Goal: Task Accomplishment & Management: Use online tool/utility

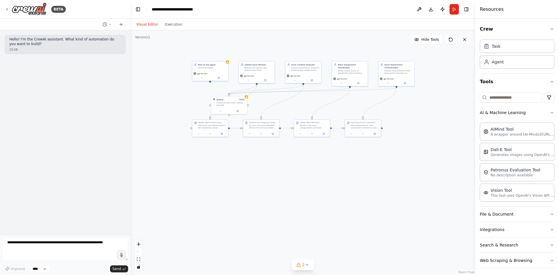
drag, startPoint x: 340, startPoint y: 188, endPoint x: 420, endPoint y: 190, distance: 80.0
click at [420, 190] on div ".deletable-edge-delete-btn { width: 20px; height: 20px; border: 0px solid #ffff…" at bounding box center [302, 152] width 344 height 245
drag, startPoint x: 243, startPoint y: 107, endPoint x: 260, endPoint y: 131, distance: 29.4
click at [260, 131] on div "GitHub 3 of 10 Connect to your users’ GitHub accounts" at bounding box center [245, 128] width 36 height 18
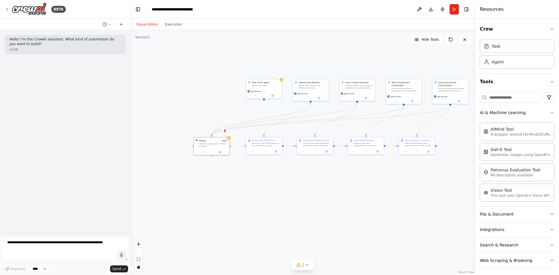
drag, startPoint x: 264, startPoint y: 173, endPoint x: 229, endPoint y: 192, distance: 40.1
click at [229, 192] on div ".deletable-edge-delete-btn { width: 20px; height: 20px; border: 0px solid #ffff…" at bounding box center [302, 152] width 344 height 245
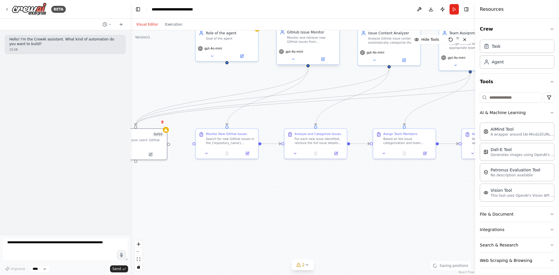
click at [314, 44] on div "GitHub Issue Monitor Monitor and retrieve new GitHub issues from {repository_na…" at bounding box center [308, 36] width 62 height 20
click at [296, 61] on button at bounding box center [293, 59] width 29 height 6
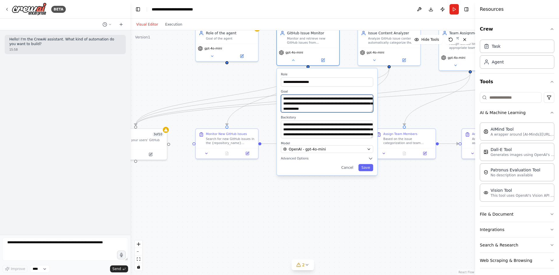
click at [308, 99] on textarea "**********" at bounding box center [327, 104] width 92 height 18
click at [232, 82] on div ".deletable-edge-delete-btn { width: 20px; height: 20px; border: 0px solid #ffff…" at bounding box center [302, 152] width 344 height 245
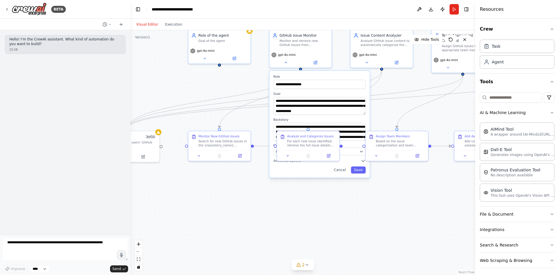
drag, startPoint x: 247, startPoint y: 73, endPoint x: 216, endPoint y: 85, distance: 33.6
click at [216, 85] on div ".deletable-edge-delete-btn { width: 20px; height: 20px; border: 0px solid #ffff…" at bounding box center [302, 152] width 344 height 245
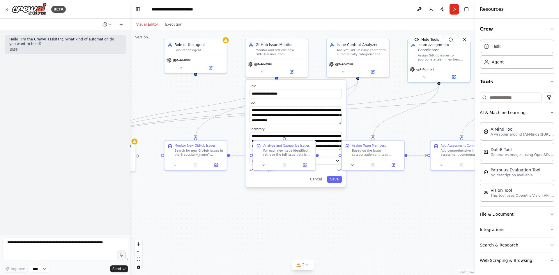
click at [364, 112] on div ".deletable-edge-delete-btn { width: 20px; height: 20px; border: 0px solid #ffff…" at bounding box center [302, 152] width 344 height 245
click at [371, 61] on div "gpt-4o-mini" at bounding box center [357, 63] width 58 height 5
click at [371, 56] on div "Issue Content Analyzer Analyze GitHub issue content to automatically categorize…" at bounding box center [357, 48] width 62 height 20
click at [365, 55] on div "Analyze GitHub issue content to automatically categorize them as bug reports, f…" at bounding box center [361, 51] width 49 height 8
click at [346, 72] on button at bounding box center [342, 71] width 29 height 6
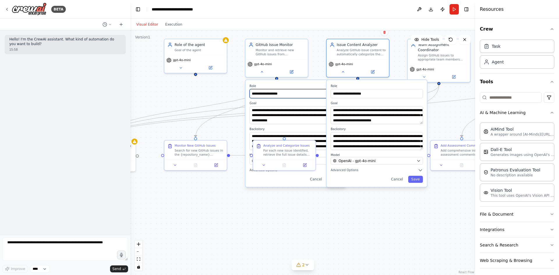
click at [312, 90] on input "**********" at bounding box center [295, 93] width 92 height 9
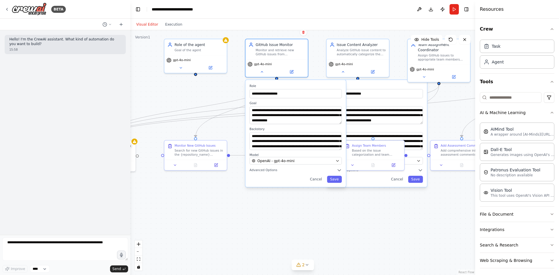
click at [305, 84] on label "Role" at bounding box center [295, 86] width 92 height 4
click at [312, 179] on button "Cancel" at bounding box center [316, 179] width 18 height 7
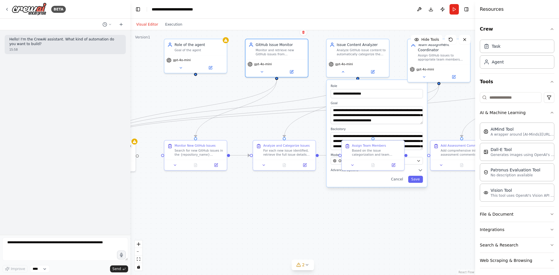
click at [322, 197] on div ".deletable-edge-delete-btn { width: 20px; height: 20px; border: 0px solid #ffff…" at bounding box center [302, 152] width 344 height 245
drag, startPoint x: 292, startPoint y: 200, endPoint x: 262, endPoint y: 200, distance: 30.0
click at [262, 200] on div ".deletable-edge-delete-btn { width: 20px; height: 20px; border: 0px solid #ffff…" at bounding box center [302, 152] width 344 height 245
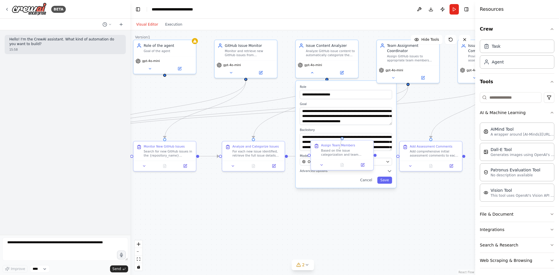
drag, startPoint x: 342, startPoint y: 140, endPoint x: 338, endPoint y: 150, distance: 10.4
click at [338, 150] on div "Assign Team Members Based on the issue categorization and team expertise mappin…" at bounding box center [341, 155] width 63 height 31
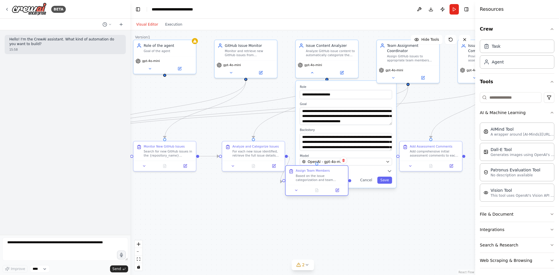
drag, startPoint x: 343, startPoint y: 142, endPoint x: 318, endPoint y: 168, distance: 36.6
click at [318, 168] on div "Assign Team Members Based on the issue categorization and team expertise mappin…" at bounding box center [316, 175] width 62 height 19
click at [364, 177] on button "Cancel" at bounding box center [366, 180] width 18 height 7
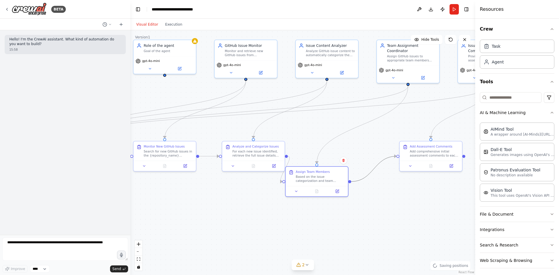
click at [373, 173] on icon "Edge from 2d31de73-220e-4f7c-bcc5-adfaaf8a336e to e4c1cbdc-320d-4c27-8ae5-c426a…" at bounding box center [373, 168] width 45 height 25
drag, startPoint x: 330, startPoint y: 169, endPoint x: 345, endPoint y: 166, distance: 15.5
click at [345, 166] on div "Assign Team Members Based on the issue categorization and team expertise mappin…" at bounding box center [316, 175] width 62 height 19
click at [317, 72] on button at bounding box center [312, 72] width 29 height 6
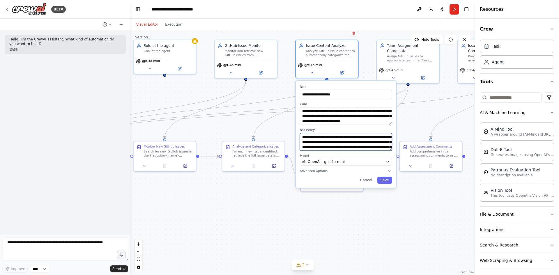
click at [336, 140] on textarea "**********" at bounding box center [346, 142] width 92 height 18
click at [364, 176] on div "**********" at bounding box center [346, 134] width 100 height 107
click at [365, 180] on button "Cancel" at bounding box center [366, 180] width 18 height 7
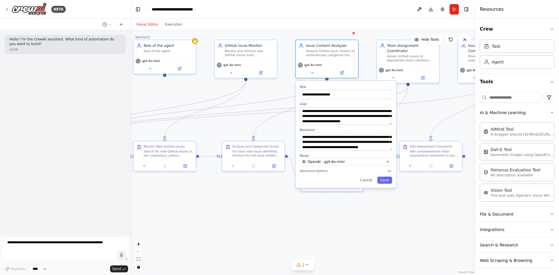
click at [342, 8] on header "**********" at bounding box center [302, 9] width 344 height 19
click at [421, 114] on div ".deletable-edge-delete-btn { width: 20px; height: 20px; border: 0px solid #ffff…" at bounding box center [302, 152] width 344 height 245
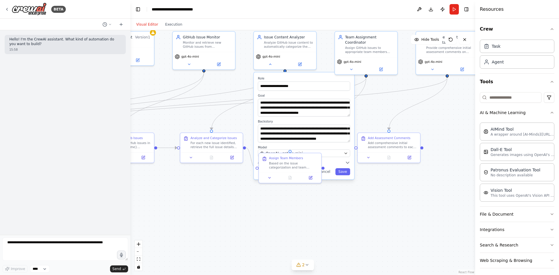
drag, startPoint x: 422, startPoint y: 116, endPoint x: 381, endPoint y: 107, distance: 42.7
click at [381, 107] on div ".deletable-edge-delete-btn { width: 20px; height: 20px; border: 0px solid #ffff…" at bounding box center [302, 152] width 344 height 245
click at [221, 213] on div ".deletable-edge-delete-btn { width: 20px; height: 20px; border: 0px solid #ffff…" at bounding box center [302, 152] width 344 height 245
click at [412, 221] on div ".deletable-edge-delete-btn { width: 20px; height: 20px; border: 0px solid #ffff…" at bounding box center [302, 152] width 344 height 245
click at [453, 8] on button "Run" at bounding box center [453, 9] width 9 height 10
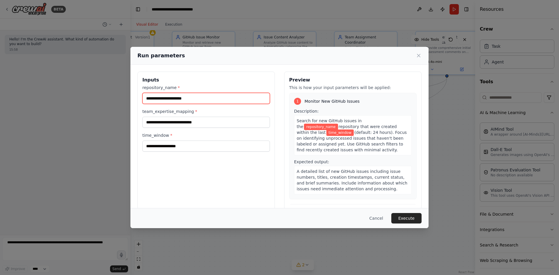
click at [188, 96] on input "repository_name *" at bounding box center [205, 98] width 127 height 11
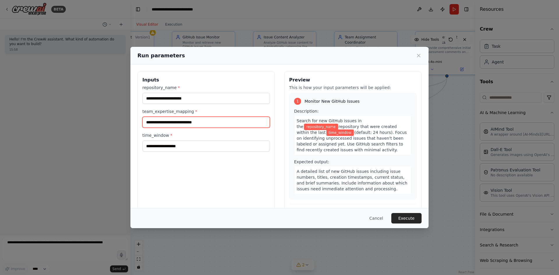
click at [215, 121] on input "team_expertise_mapping *" at bounding box center [205, 122] width 127 height 11
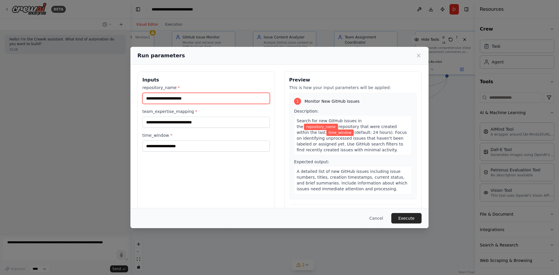
click at [198, 97] on input "repository_name *" at bounding box center [205, 98] width 127 height 11
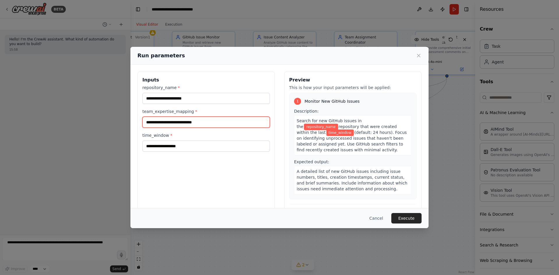
click at [191, 119] on input "team_expertise_mapping *" at bounding box center [205, 122] width 127 height 11
click at [338, 124] on span "repository_name" at bounding box center [321, 127] width 34 height 6
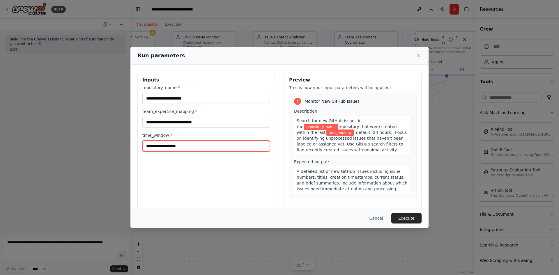
click at [196, 151] on input "time_window *" at bounding box center [205, 146] width 127 height 11
type input "**"
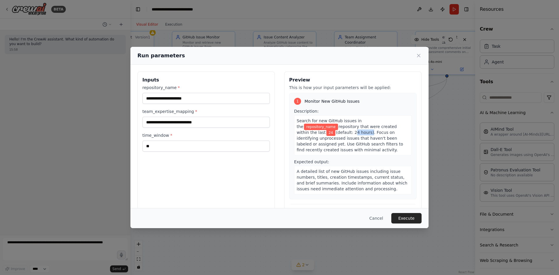
drag, startPoint x: 311, startPoint y: 133, endPoint x: 329, endPoint y: 133, distance: 17.8
click at [329, 133] on span "(default: 24 hours). Focus on identifying unprocessed issues that haven't been …" at bounding box center [349, 141] width 106 height 22
copy span "24 hours"
drag, startPoint x: 170, startPoint y: 147, endPoint x: 176, endPoint y: 143, distance: 7.3
click at [111, 148] on div "Run parameters Inputs repository_name * team_expertise_mapping * time_window * …" at bounding box center [279, 137] width 559 height 275
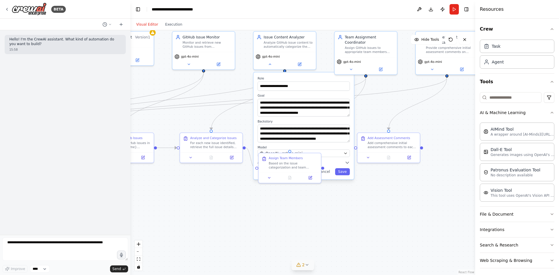
click at [301, 265] on icon at bounding box center [298, 264] width 5 height 5
click at [290, 257] on span "Agent Role of the agent has no task assigned" at bounding box center [286, 256] width 79 height 5
click at [449, 6] on header "**********" at bounding box center [302, 9] width 344 height 19
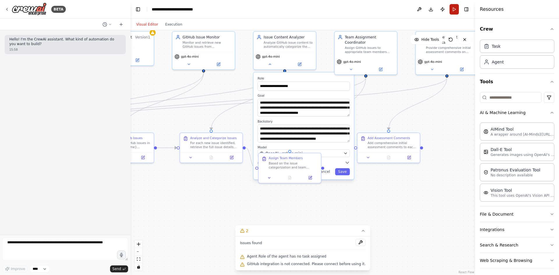
click at [451, 6] on button "Run" at bounding box center [453, 9] width 9 height 10
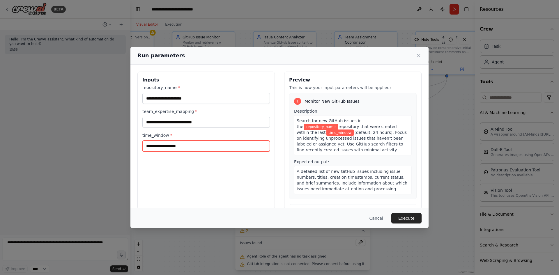
click at [163, 145] on input "time_window *" at bounding box center [205, 146] width 127 height 11
paste input "********"
type input "********"
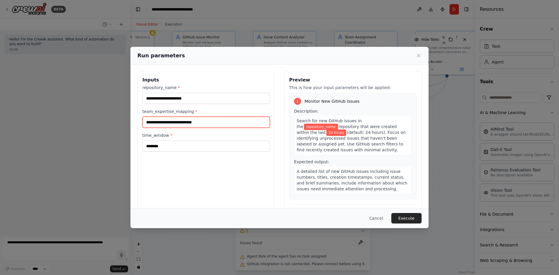
click at [188, 123] on input "team_expertise_mapping *" at bounding box center [205, 122] width 127 height 11
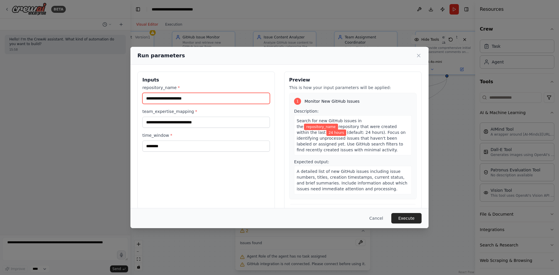
click at [191, 96] on input "repository_name *" at bounding box center [205, 98] width 127 height 11
paste input "**********"
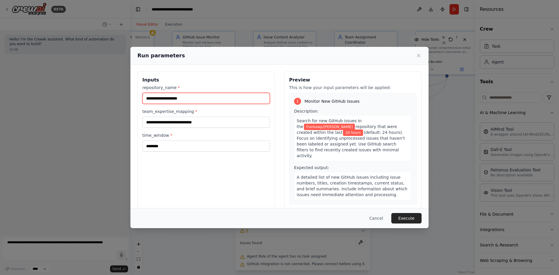
type input "**********"
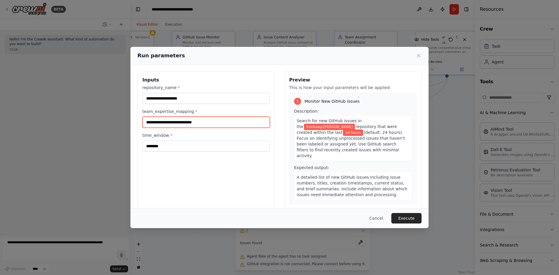
click at [180, 119] on input "team_expertise_mapping *" at bounding box center [205, 122] width 127 height 11
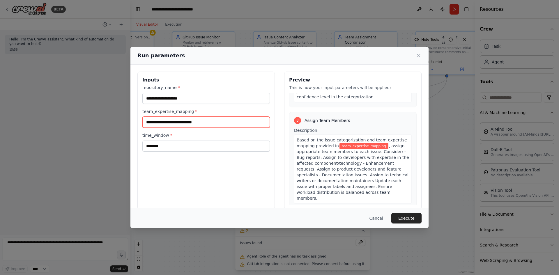
scroll to position [233, 0]
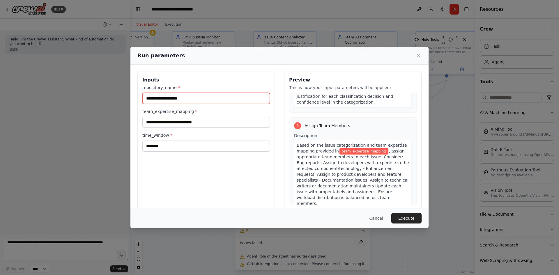
drag, startPoint x: 164, startPoint y: 95, endPoint x: 118, endPoint y: 96, distance: 45.1
click at [118, 96] on div "**********" at bounding box center [279, 137] width 559 height 275
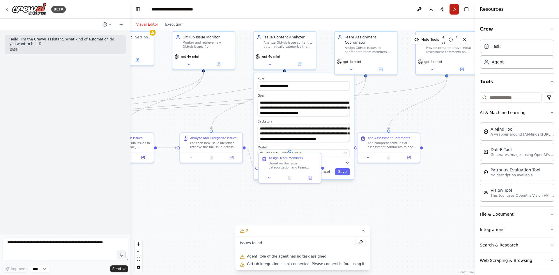
click at [457, 8] on button "Run" at bounding box center [453, 9] width 9 height 10
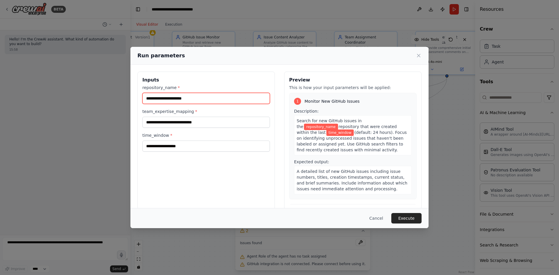
click at [181, 98] on input "repository_name *" at bounding box center [205, 98] width 127 height 11
type input "**********"
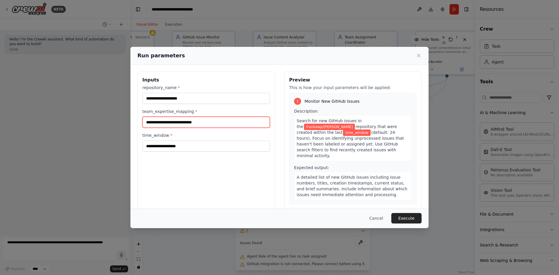
click at [171, 121] on input "team_expertise_mapping *" at bounding box center [205, 122] width 127 height 11
type input "********"
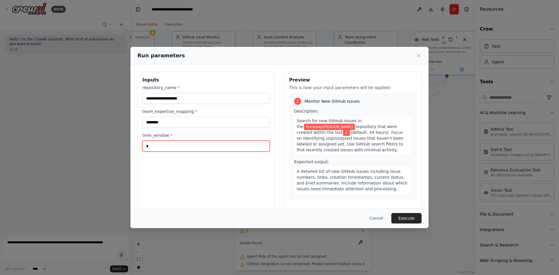
type input "********"
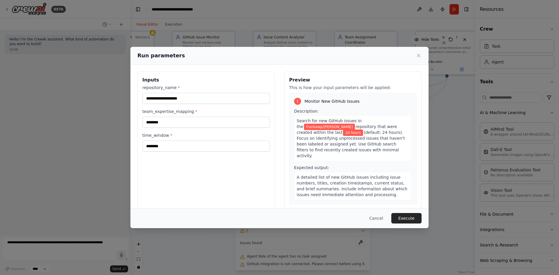
click at [398, 217] on button "Execute" at bounding box center [406, 218] width 30 height 10
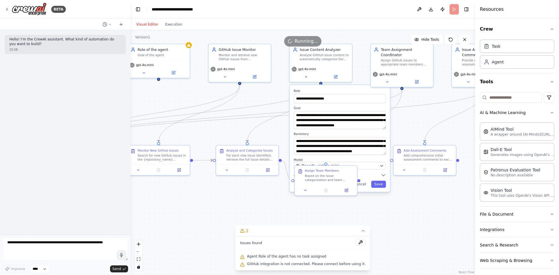
drag, startPoint x: 195, startPoint y: 177, endPoint x: 292, endPoint y: 205, distance: 101.2
click at [292, 205] on div ".deletable-edge-delete-btn { width: 20px; height: 20px; border: 0px solid #ffff…" at bounding box center [302, 152] width 344 height 245
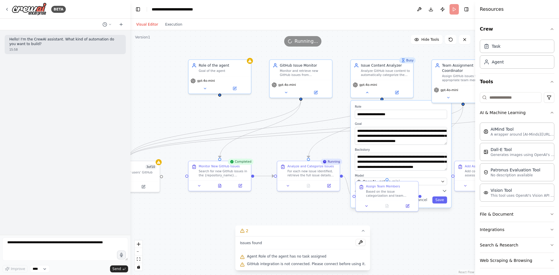
drag, startPoint x: 371, startPoint y: 43, endPoint x: 353, endPoint y: 43, distance: 17.7
click at [353, 43] on div "Running..." at bounding box center [302, 41] width 344 height 10
drag, startPoint x: 367, startPoint y: 45, endPoint x: 333, endPoint y: 50, distance: 33.5
drag, startPoint x: 333, startPoint y: 50, endPoint x: 370, endPoint y: 41, distance: 38.0
click at [370, 41] on div "Running..." at bounding box center [302, 41] width 344 height 10
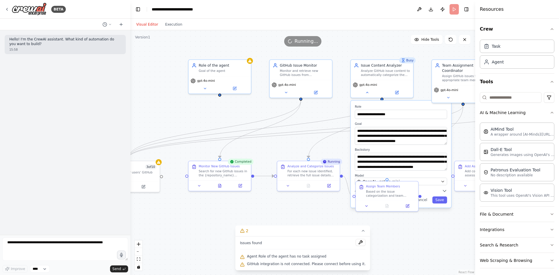
drag, startPoint x: 375, startPoint y: 41, endPoint x: 344, endPoint y: 43, distance: 30.3
click at [344, 43] on div "Running..." at bounding box center [302, 41] width 344 height 10
click at [363, 66] on div "Issue Content Analyzer" at bounding box center [385, 64] width 49 height 5
click at [418, 206] on div "**********" at bounding box center [401, 154] width 100 height 107
click at [425, 203] on button "Cancel" at bounding box center [421, 199] width 18 height 7
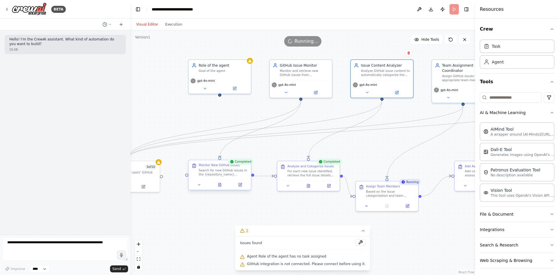
click at [209, 166] on div "Monitor New GitHub Issues" at bounding box center [218, 165] width 41 height 4
click at [300, 169] on div "For each new issue identified, retrieve the full issue details and analyze the …" at bounding box center [311, 172] width 49 height 8
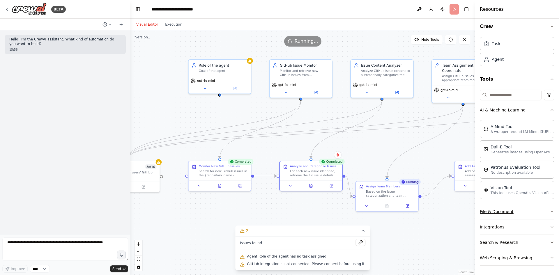
click at [533, 206] on button "File & Document" at bounding box center [516, 211] width 74 height 15
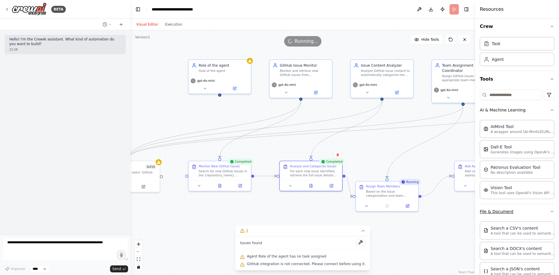
click at [532, 207] on button "File & Document" at bounding box center [516, 211] width 74 height 15
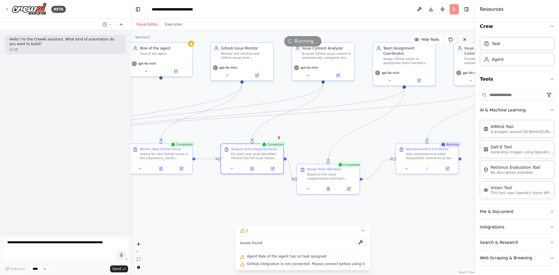
drag, startPoint x: 444, startPoint y: 211, endPoint x: 382, endPoint y: 193, distance: 64.3
click at [382, 193] on div ".deletable-edge-delete-btn { width: 20px; height: 20px; border: 0px solid #ffff…" at bounding box center [302, 152] width 344 height 245
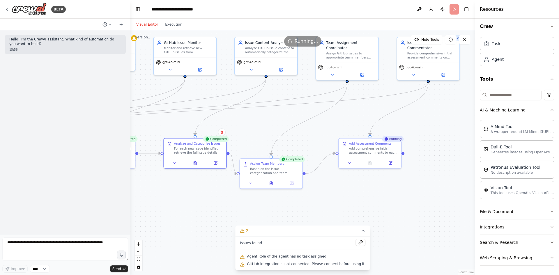
drag, startPoint x: 396, startPoint y: 193, endPoint x: 342, endPoint y: 188, distance: 54.3
click at [342, 188] on div ".deletable-edge-delete-btn { width: 20px; height: 20px; border: 0px solid #ffff…" at bounding box center [302, 152] width 344 height 245
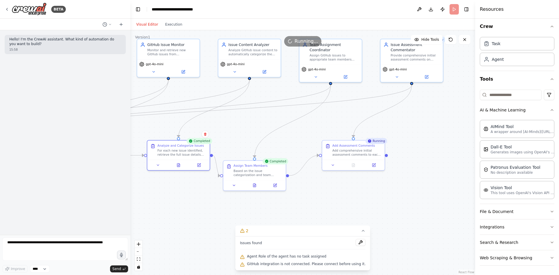
drag, startPoint x: 381, startPoint y: 189, endPoint x: 367, endPoint y: 189, distance: 13.7
click at [367, 189] on div ".deletable-edge-delete-btn { width: 20px; height: 20px; border: 0px solid #ffff…" at bounding box center [302, 152] width 344 height 245
drag, startPoint x: 431, startPoint y: 183, endPoint x: 428, endPoint y: 185, distance: 3.8
click at [428, 185] on div ".deletable-edge-delete-btn { width: 20px; height: 20px; border: 0px solid #ffff…" at bounding box center [302, 152] width 344 height 245
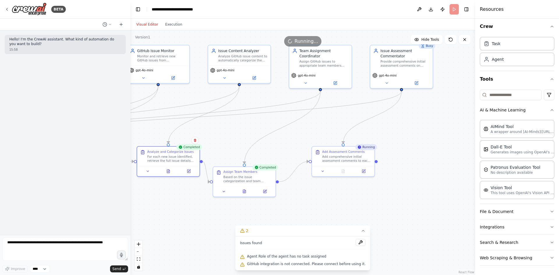
drag, startPoint x: 447, startPoint y: 174, endPoint x: 441, endPoint y: 178, distance: 7.1
click at [441, 178] on div ".deletable-edge-delete-btn { width: 20px; height: 20px; border: 0px solid #ffff…" at bounding box center [302, 152] width 344 height 245
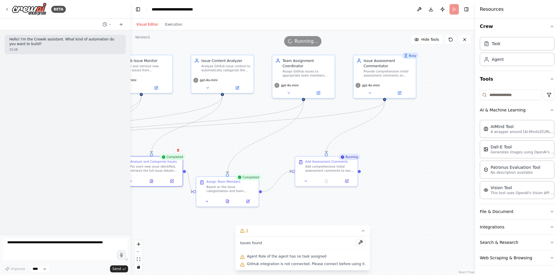
drag, startPoint x: 432, startPoint y: 184, endPoint x: 424, endPoint y: 188, distance: 9.1
click at [424, 188] on div ".deletable-edge-delete-btn { width: 20px; height: 20px; border: 0px solid #ffff…" at bounding box center [302, 152] width 344 height 245
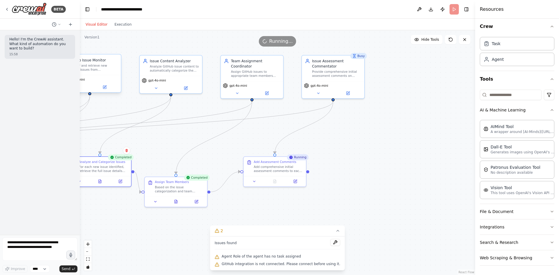
drag, startPoint x: 130, startPoint y: 65, endPoint x: 80, endPoint y: 80, distance: 52.6
click at [80, 80] on div "**********" at bounding box center [279, 137] width 559 height 275
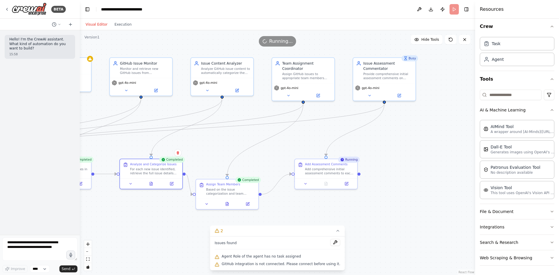
drag, startPoint x: 347, startPoint y: 148, endPoint x: 398, endPoint y: 150, distance: 51.3
click at [398, 150] on div ".deletable-edge-delete-btn { width: 20px; height: 20px; border: 0px solid #ffff…" at bounding box center [277, 152] width 395 height 245
drag, startPoint x: 410, startPoint y: 131, endPoint x: 430, endPoint y: 137, distance: 21.2
click at [419, 134] on div ".deletable-edge-delete-btn { width: 20px; height: 20px; border: 0px solid #ffff…" at bounding box center [277, 152] width 395 height 245
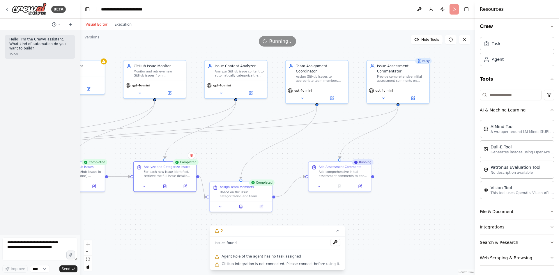
drag, startPoint x: 443, startPoint y: 140, endPoint x: 458, endPoint y: 138, distance: 14.3
click at [458, 138] on div ".deletable-edge-delete-btn { width: 20px; height: 20px; border: 0px solid #ffff…" at bounding box center [277, 152] width 395 height 245
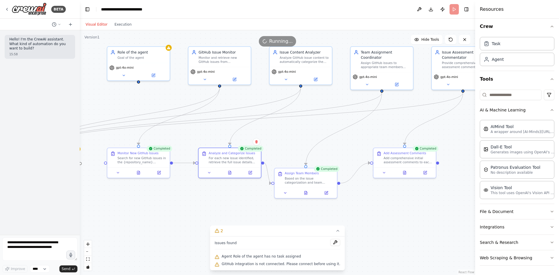
drag, startPoint x: 427, startPoint y: 131, endPoint x: 458, endPoint y: 126, distance: 31.8
click at [485, 118] on div "**********" at bounding box center [279, 137] width 559 height 275
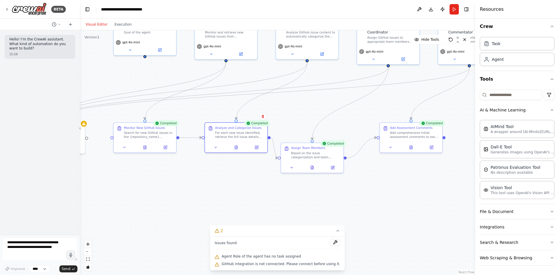
drag, startPoint x: 140, startPoint y: 200, endPoint x: 118, endPoint y: 173, distance: 35.8
click at [124, 175] on div ".deletable-edge-delete-btn { width: 20px; height: 20px; border: 0px solid #ffff…" at bounding box center [277, 152] width 395 height 245
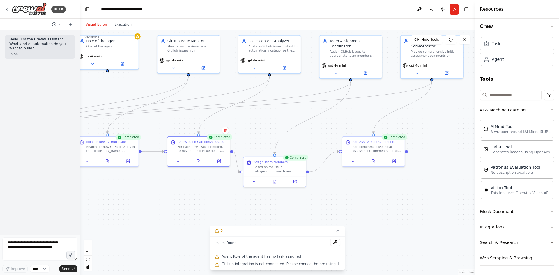
drag, startPoint x: 375, startPoint y: 181, endPoint x: 325, endPoint y: 200, distance: 53.1
click at [325, 200] on div ".deletable-edge-delete-btn { width: 20px; height: 20px; border: 0px solid #ffff…" at bounding box center [277, 152] width 395 height 245
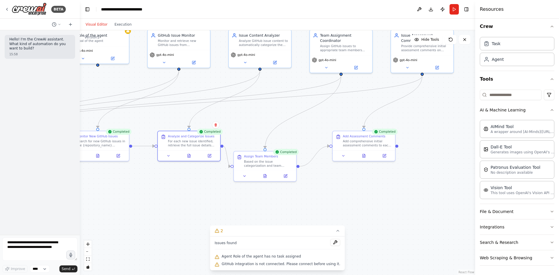
drag, startPoint x: 376, startPoint y: 197, endPoint x: 385, endPoint y: 186, distance: 13.2
click at [385, 186] on div ".deletable-edge-delete-btn { width: 20px; height: 20px; border: 0px solid #ffff…" at bounding box center [277, 152] width 395 height 245
click at [388, 139] on div "Add comprehensive initial assessment comments to each processed GitHub issue. F…" at bounding box center [369, 142] width 49 height 8
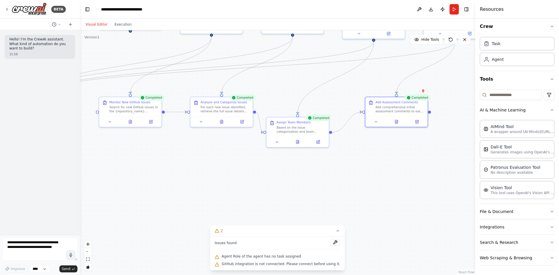
drag, startPoint x: 333, startPoint y: 190, endPoint x: 363, endPoint y: 156, distance: 45.1
click at [363, 156] on div ".deletable-edge-delete-btn { width: 20px; height: 20px; border: 0px solid #ffff…" at bounding box center [277, 152] width 395 height 245
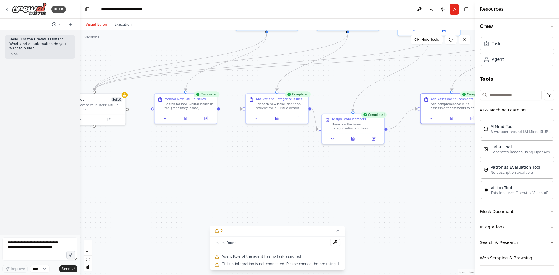
drag, startPoint x: 333, startPoint y: 166, endPoint x: 390, endPoint y: 167, distance: 57.3
click at [395, 164] on div ".deletable-edge-delete-btn { width: 20px; height: 20px; border: 0px solid #ffff…" at bounding box center [277, 152] width 395 height 245
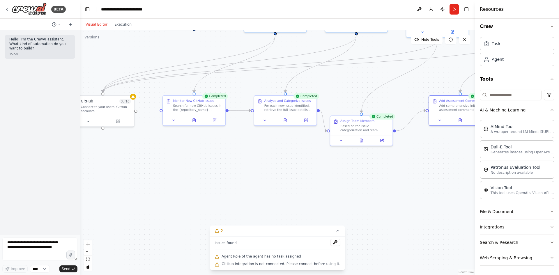
drag, startPoint x: 311, startPoint y: 176, endPoint x: 365, endPoint y: 174, distance: 53.3
click at [365, 174] on div ".deletable-edge-delete-btn { width: 20px; height: 20px; border: 0px solid #ffff…" at bounding box center [277, 152] width 395 height 245
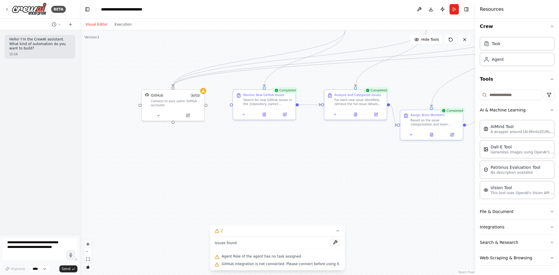
drag, startPoint x: 331, startPoint y: 181, endPoint x: 337, endPoint y: 180, distance: 5.3
click at [337, 180] on div ".deletable-edge-delete-btn { width: 20px; height: 20px; border: 0px solid #ffff…" at bounding box center [277, 152] width 395 height 245
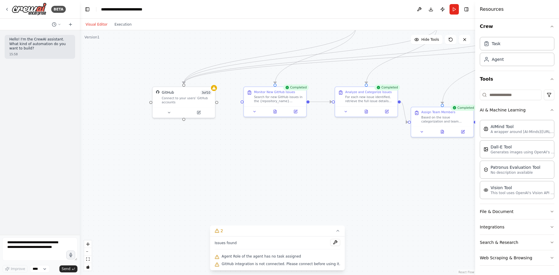
drag, startPoint x: 307, startPoint y: 176, endPoint x: 319, endPoint y: 173, distance: 11.7
click at [319, 173] on div ".deletable-edge-delete-btn { width: 20px; height: 20px; border: 0px solid #ffff…" at bounding box center [277, 152] width 395 height 245
drag, startPoint x: 300, startPoint y: 170, endPoint x: 290, endPoint y: 169, distance: 10.2
click at [293, 170] on div ".deletable-edge-delete-btn { width: 20px; height: 20px; border: 0px solid #ffff…" at bounding box center [277, 152] width 395 height 245
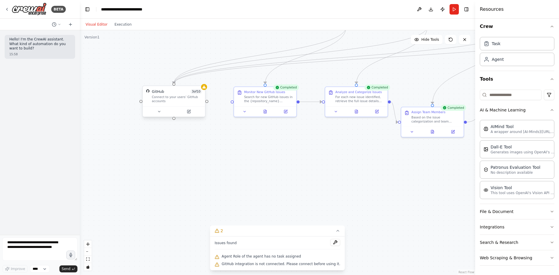
click at [175, 99] on div "Connect to your users’ GitHub accounts" at bounding box center [177, 99] width 50 height 8
click at [205, 90] on div "GitHub 3 of 10 Connect to your users’ GitHub accounts" at bounding box center [173, 102] width 63 height 32
click at [205, 90] on div at bounding box center [204, 87] width 6 height 6
click at [153, 113] on button at bounding box center [159, 112] width 29 height 6
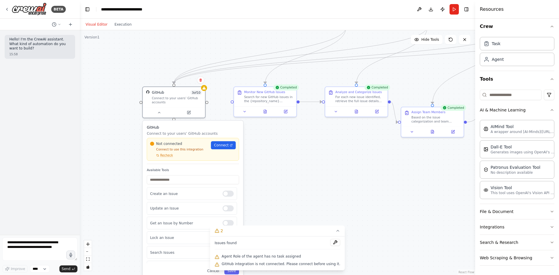
click at [225, 150] on div "Not connected Connect to use this integration Recheck Connect" at bounding box center [193, 149] width 86 height 16
click at [221, 145] on span "Connect" at bounding box center [221, 145] width 15 height 5
